Goal: Book appointment/travel/reservation

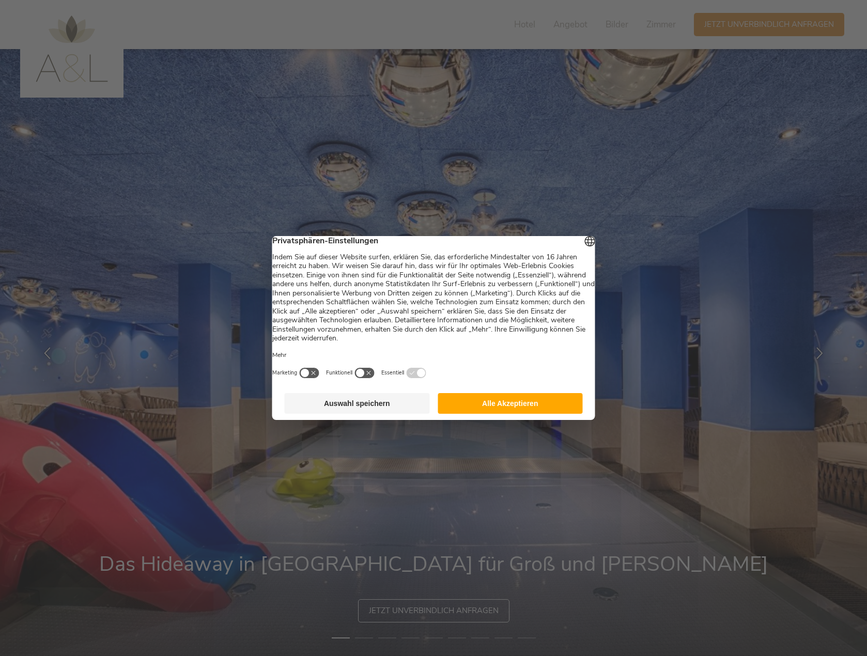
click at [500, 414] on button "Alle Akzeptieren" at bounding box center [510, 403] width 145 height 21
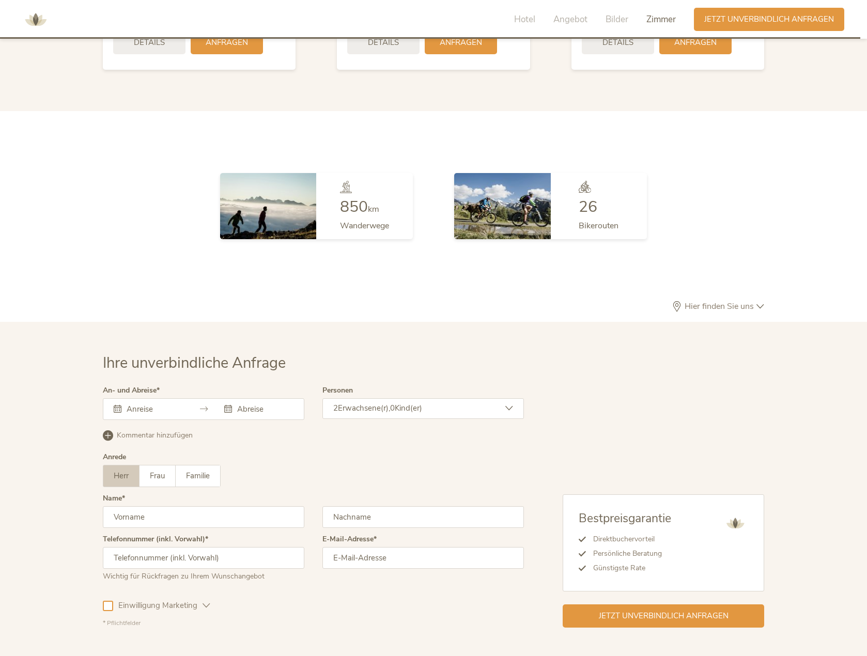
scroll to position [3013, 0]
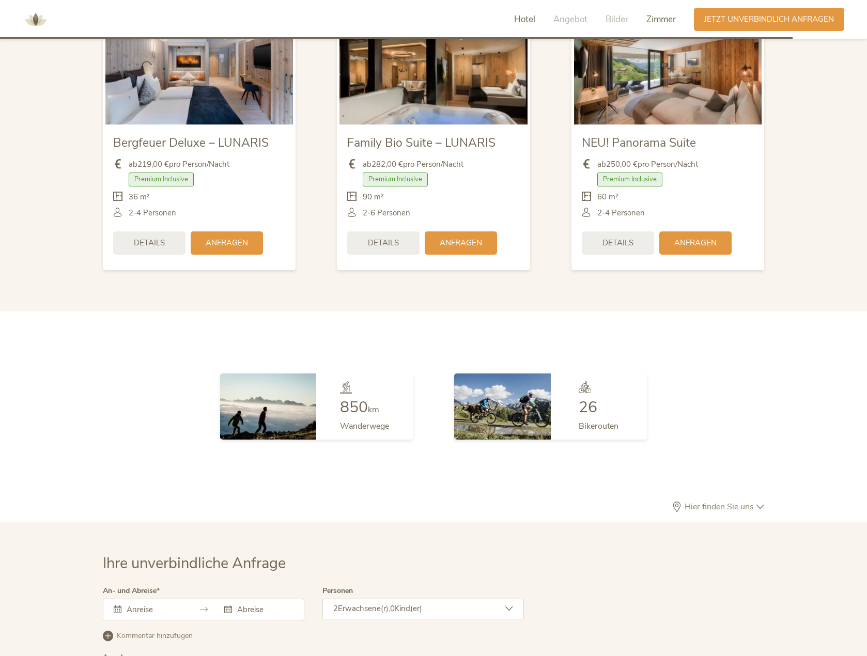
click at [519, 15] on span "Hotel" at bounding box center [524, 19] width 21 height 12
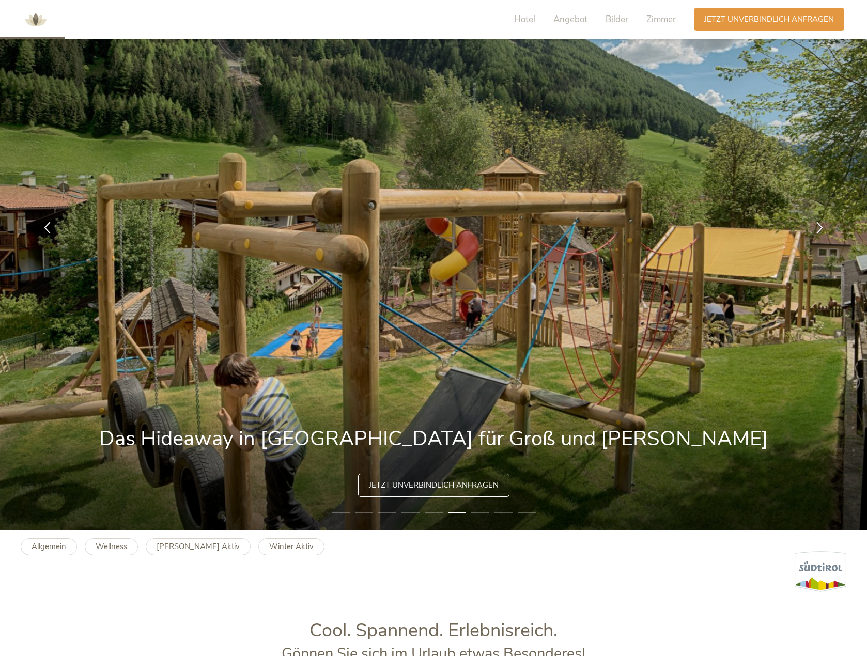
scroll to position [20, 0]
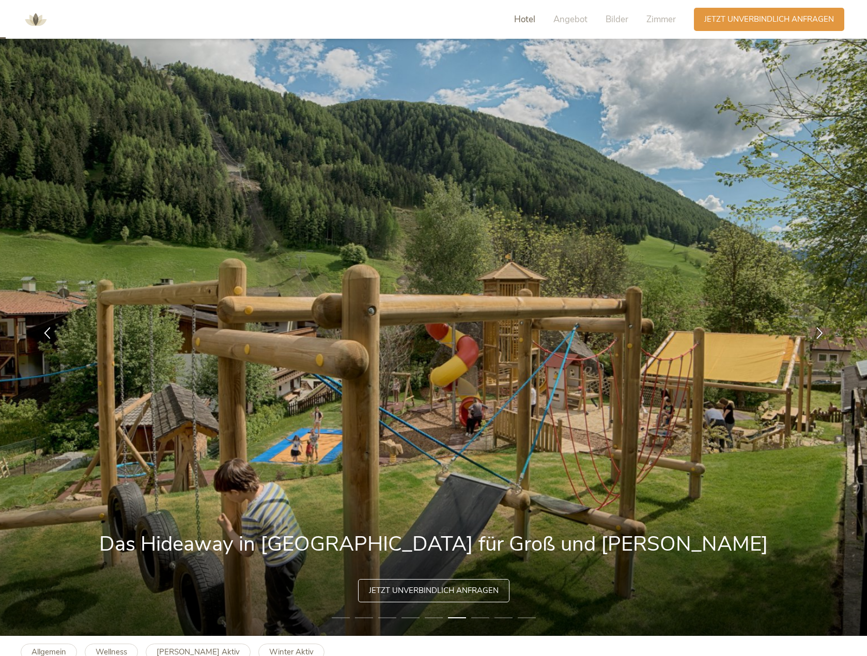
click at [534, 21] on span "Hotel" at bounding box center [524, 19] width 21 height 12
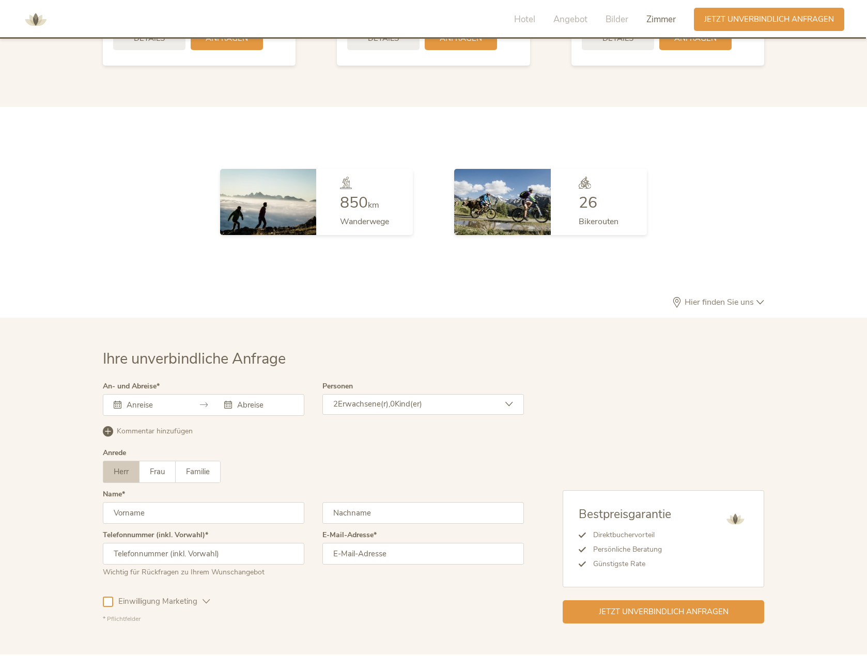
scroll to position [3013, 0]
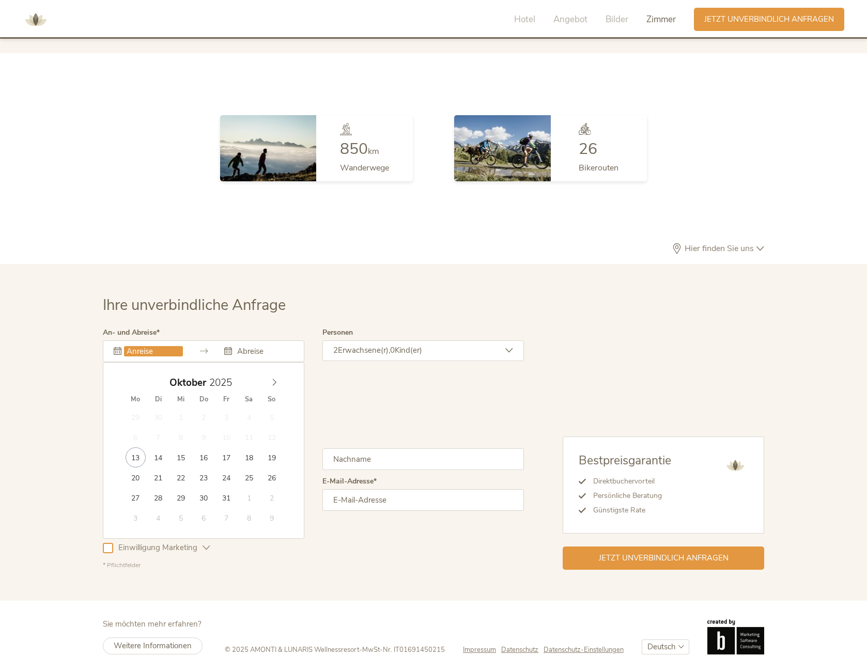
click at [179, 346] on input "text" at bounding box center [153, 351] width 59 height 10
type input "[DATE]"
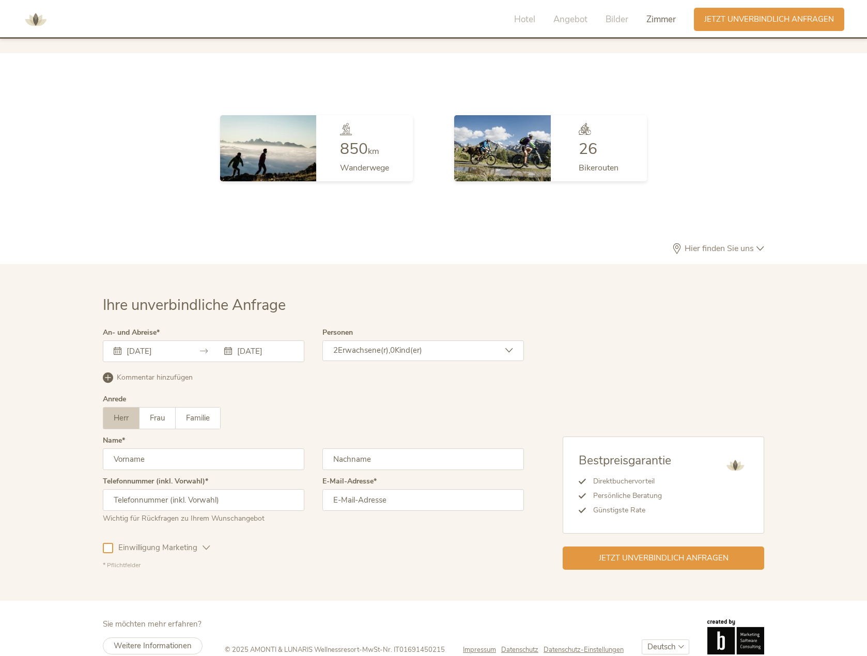
click at [344, 345] on span "Erwachsene(r)," at bounding box center [364, 350] width 52 height 10
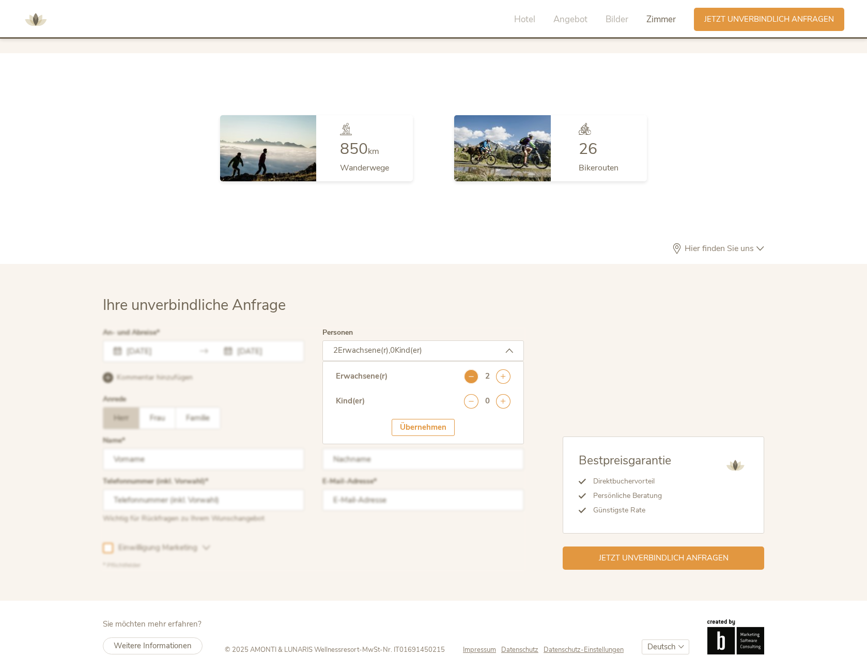
click at [464, 370] on icon at bounding box center [471, 377] width 14 height 14
click at [504, 394] on icon at bounding box center [503, 401] width 14 height 14
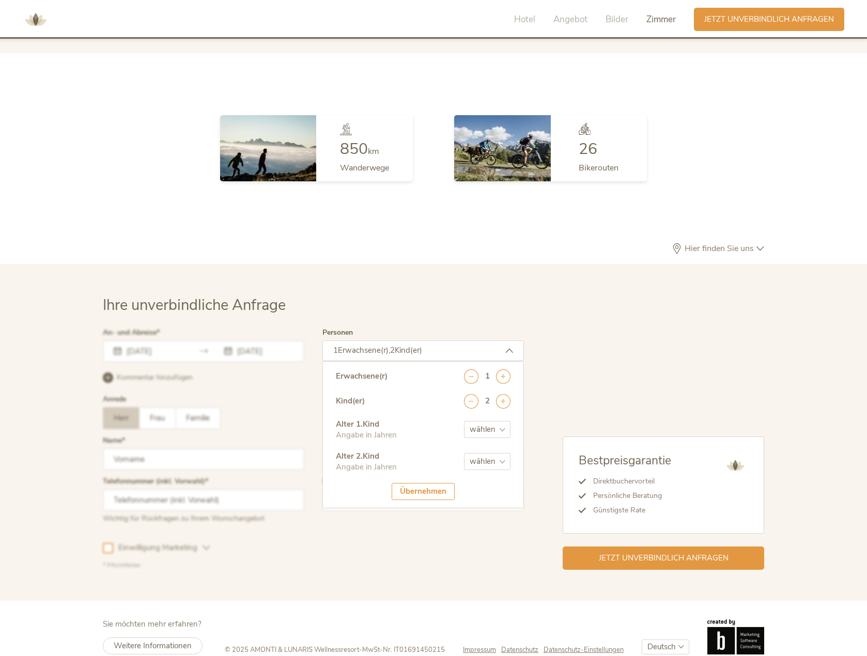
click at [494, 421] on select "wählen 0 1 2 3 4 5 6 7 8 9 10 11 12 13 14 15 16 17" at bounding box center [487, 429] width 47 height 17
select select "1"
click at [464, 421] on select "wählen 0 1 2 3 4 5 6 7 8 9 10 11 12 13 14 15 16 17" at bounding box center [487, 429] width 47 height 17
click at [486, 453] on select "wählen 0 1 2 3 4 5 6 7 8 9 10 11 12 13 14 15 16 17" at bounding box center [487, 461] width 47 height 17
select select "5"
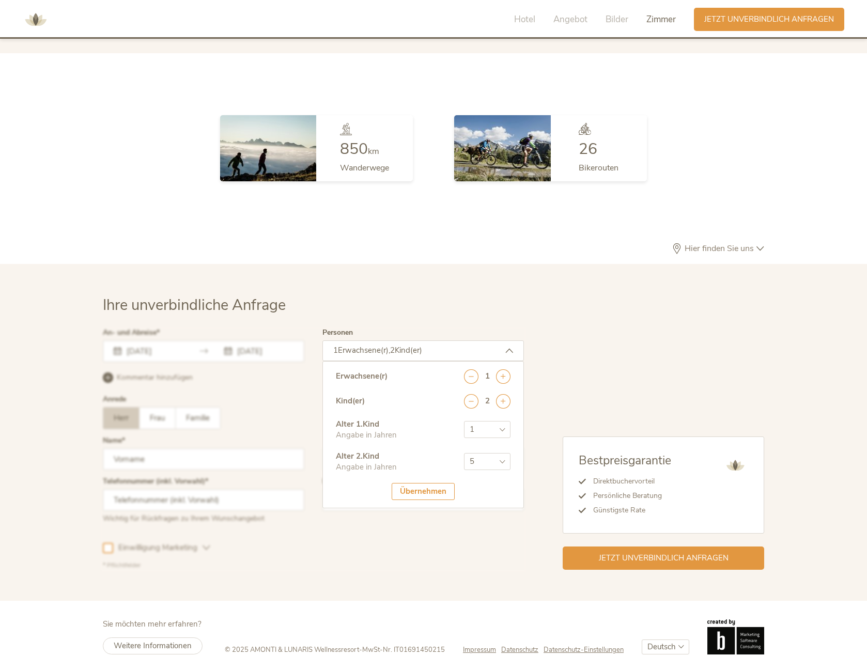
click at [464, 453] on select "wählen 0 1 2 3 4 5 6 7 8 9 10 11 12 13 14 15 16 17" at bounding box center [487, 461] width 47 height 17
click at [433, 483] on div "Übernehmen" at bounding box center [423, 491] width 63 height 17
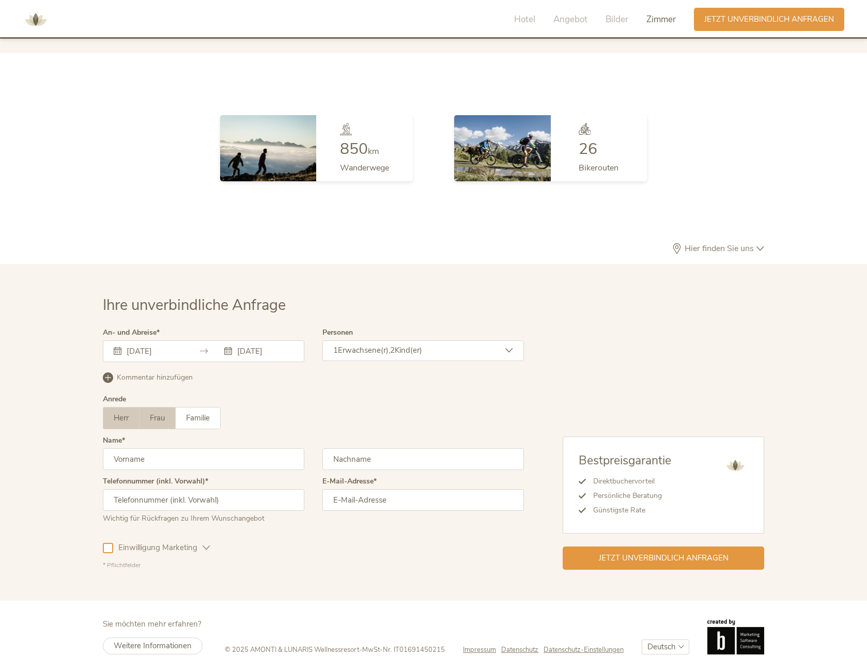
click at [159, 409] on label "Frau" at bounding box center [158, 418] width 36 height 21
click at [152, 449] on input "text" at bounding box center [204, 460] width 202 height 22
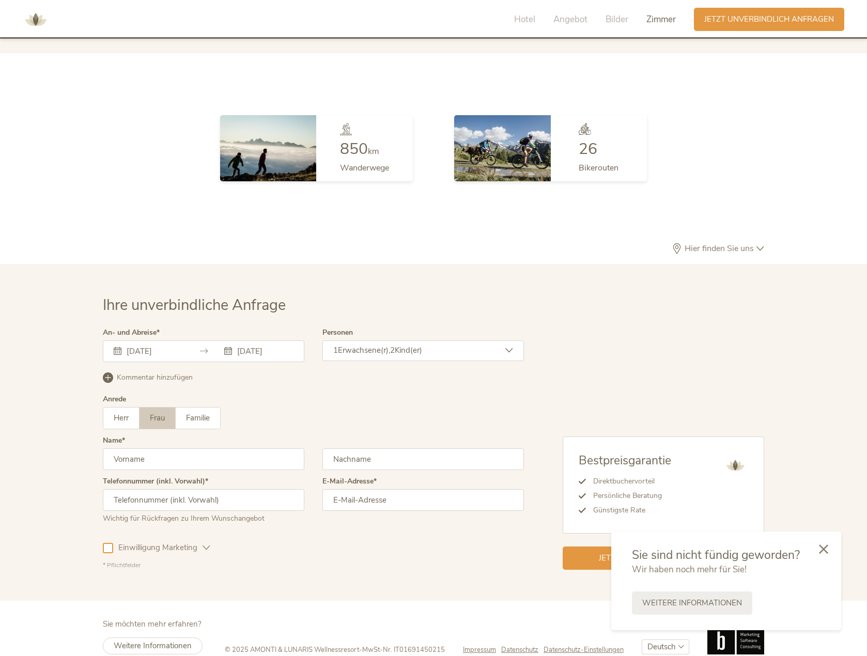
type input "[PERSON_NAME]"
type input "Dolium"
type input "0797409977"
click at [207, 413] on span "Familie" at bounding box center [198, 418] width 24 height 10
click at [376, 489] on input "[PERSON_NAME][EMAIL_ADDRESS][PERSON_NAME][DOMAIN_NAME]" at bounding box center [424, 500] width 202 height 22
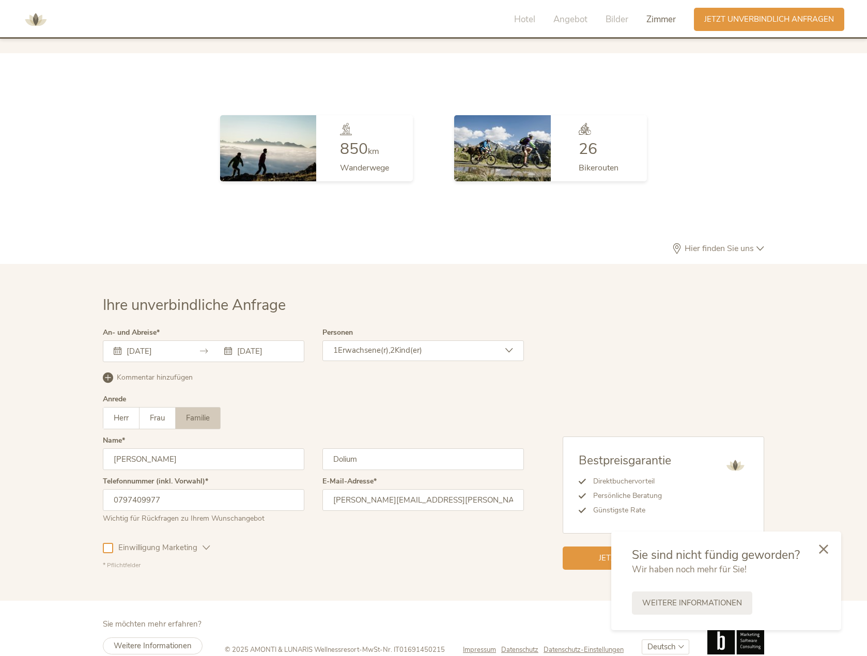
click at [377, 489] on input "[PERSON_NAME][EMAIL_ADDRESS][PERSON_NAME][DOMAIN_NAME]" at bounding box center [424, 500] width 202 height 22
type input "[PERSON_NAME][EMAIL_ADDRESS][DOMAIN_NAME]"
click at [834, 550] on div at bounding box center [823, 549] width 35 height 37
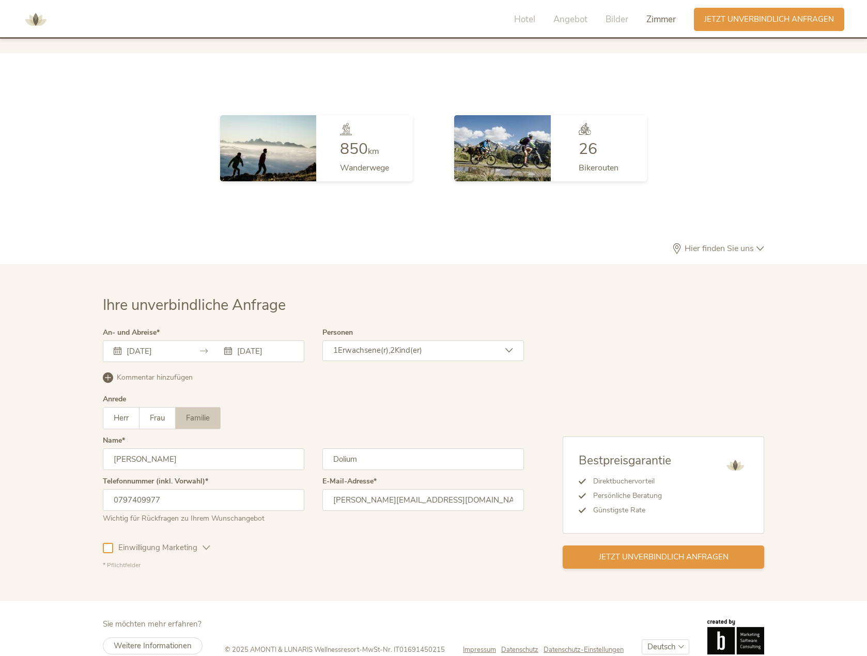
click at [713, 552] on span "Jetzt unverbindlich anfragen" at bounding box center [664, 557] width 130 height 11
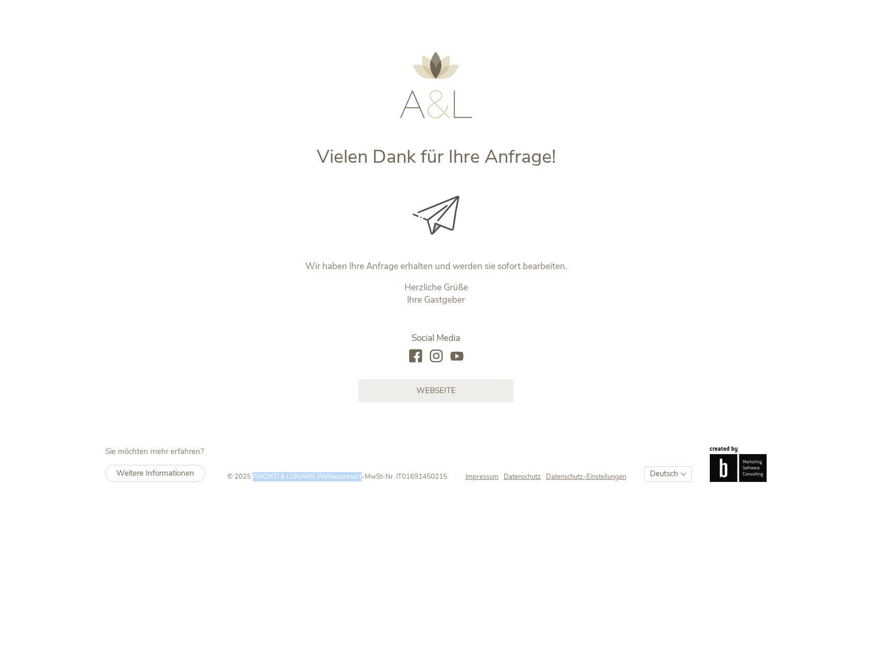
drag, startPoint x: 251, startPoint y: 474, endPoint x: 357, endPoint y: 478, distance: 106.5
click at [357, 478] on span "© 2025 AMONTI & LUNARIS Wellnessresort" at bounding box center [294, 476] width 134 height 9
copy span "AMONTI & LUNARIS Wellnessresort"
